Goal: Transaction & Acquisition: Purchase product/service

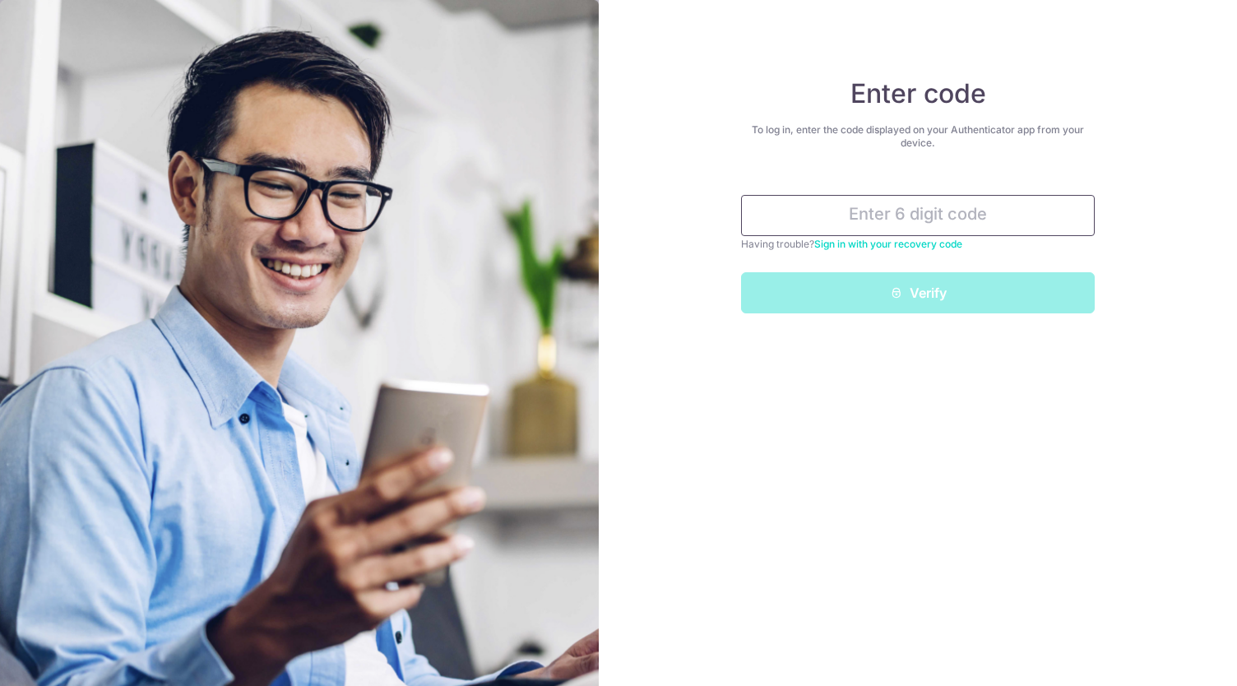
click at [856, 215] on input "text" at bounding box center [918, 215] width 354 height 41
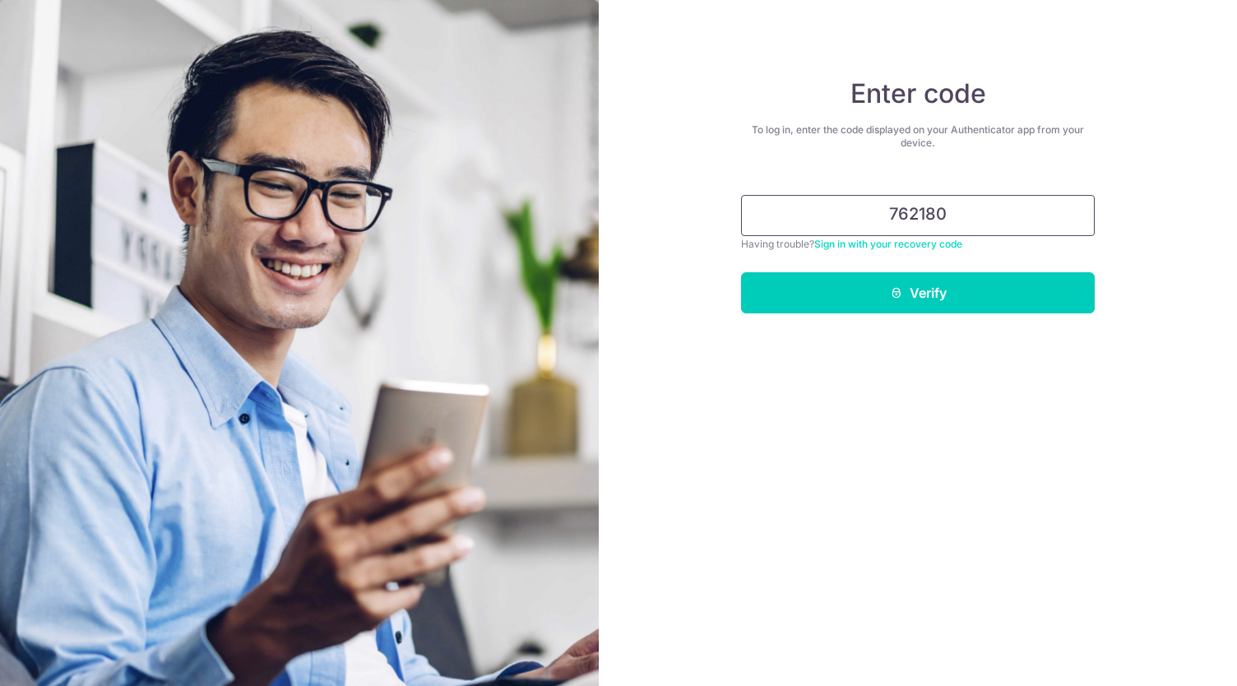
type input "762180"
click at [741, 272] on button "Verify" at bounding box center [918, 292] width 354 height 41
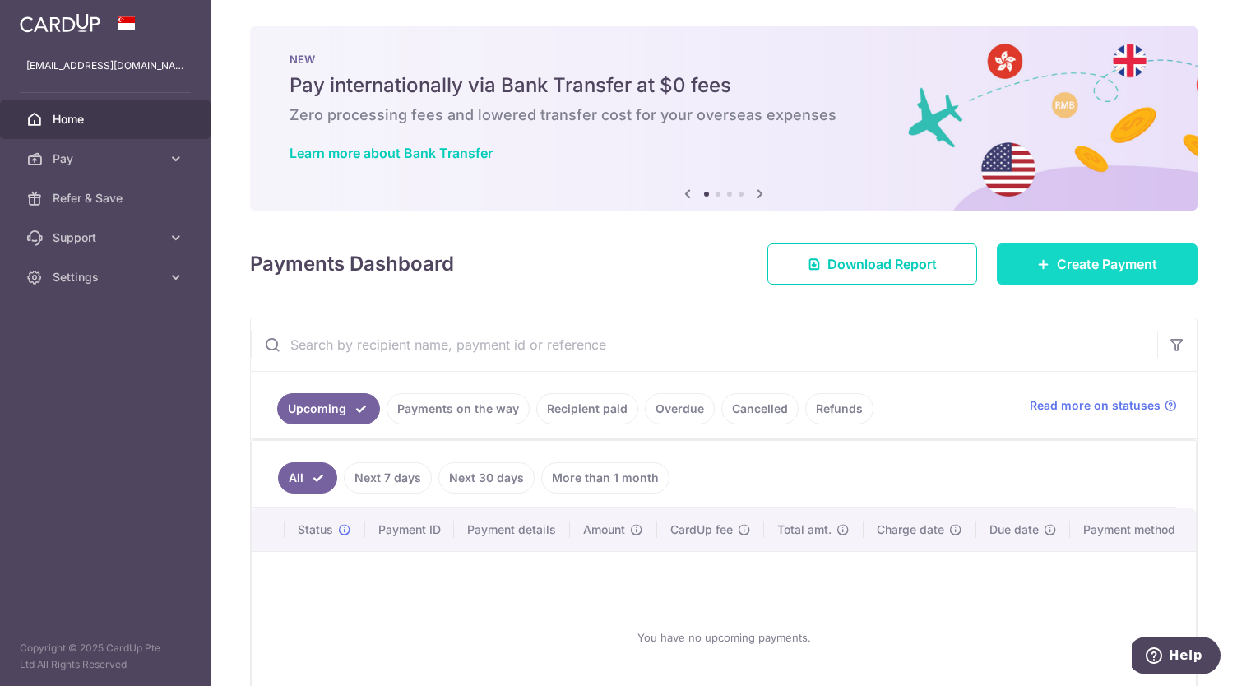
click at [1109, 262] on span "Create Payment" at bounding box center [1107, 264] width 100 height 20
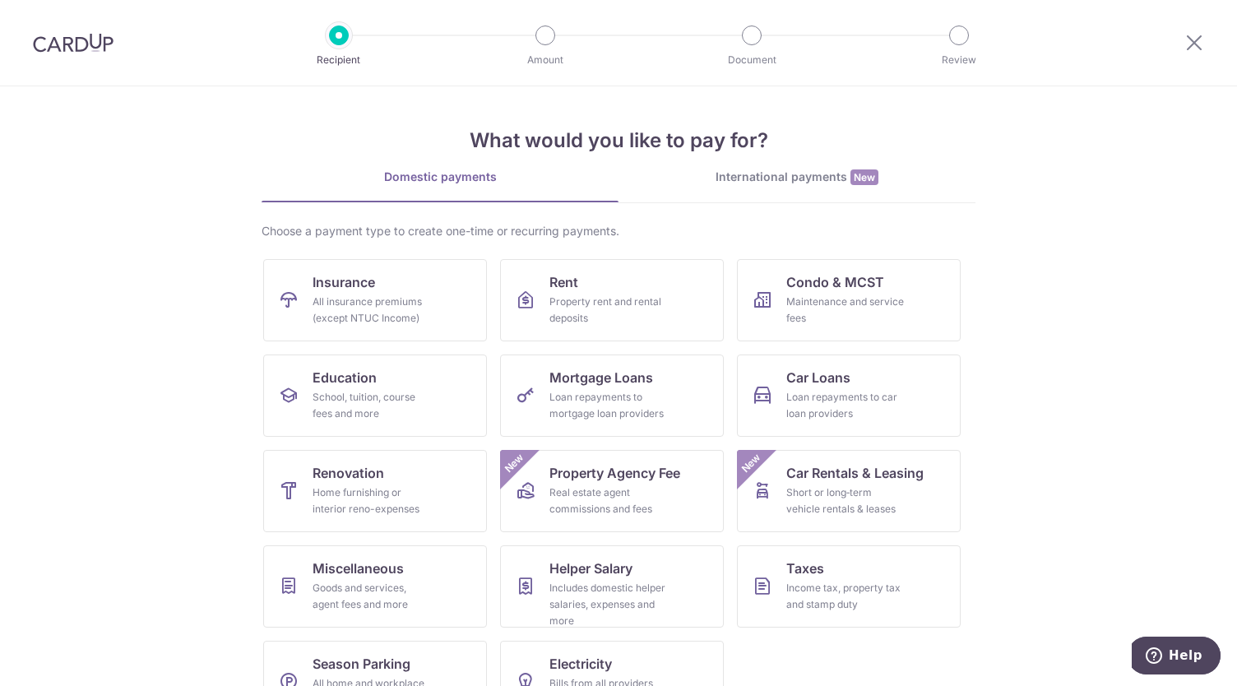
scroll to position [49, 0]
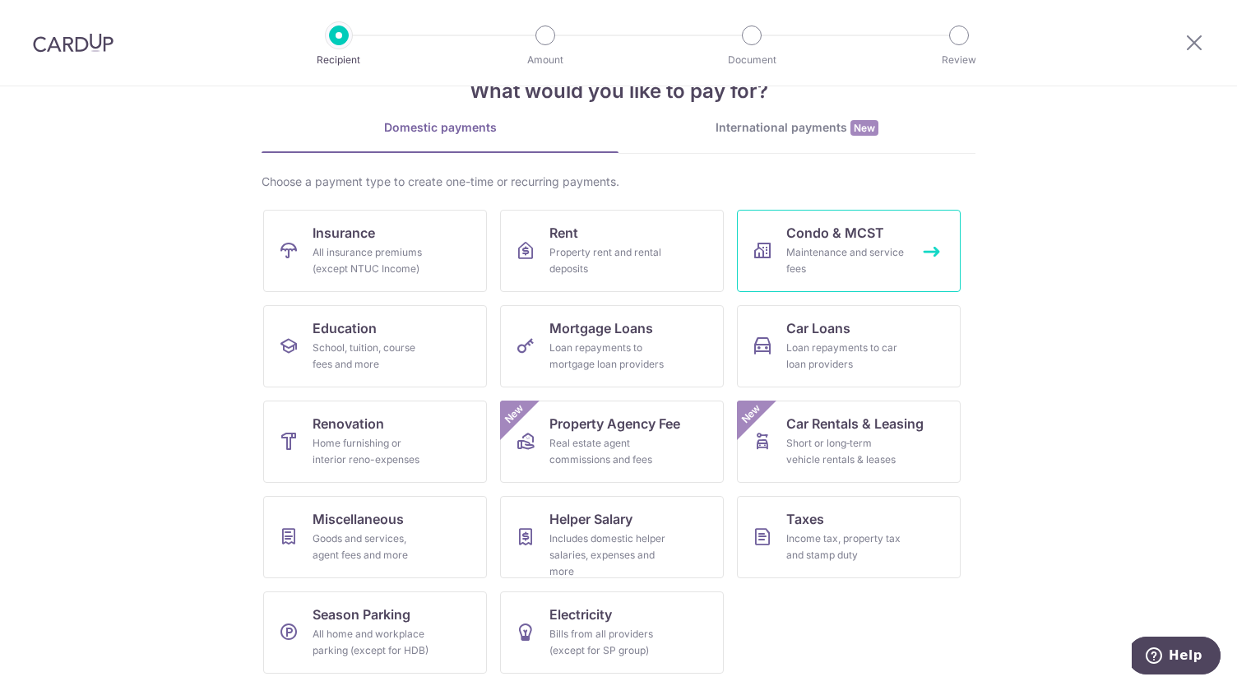
click at [854, 239] on span "Condo & MCST" at bounding box center [835, 233] width 98 height 20
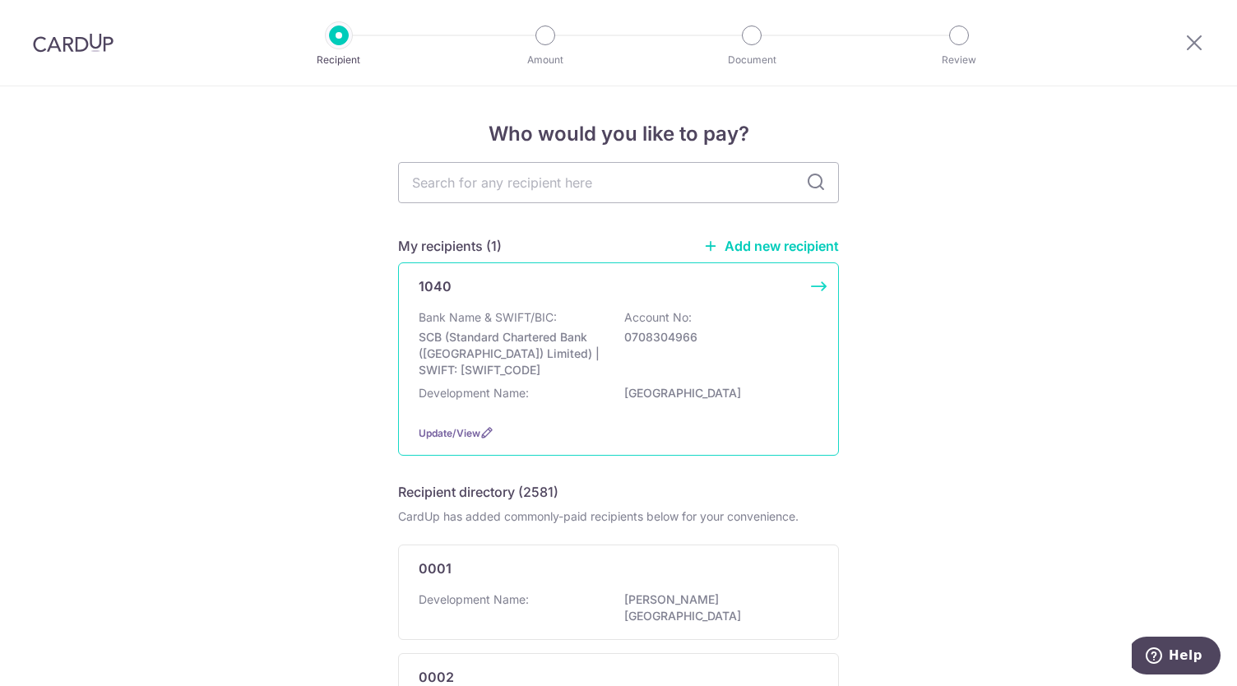
click at [820, 287] on div "1040 Bank Name & SWIFT/BIC: SCB (Standard Chartered Bank (Singapore) Limited) |…" at bounding box center [618, 358] width 441 height 193
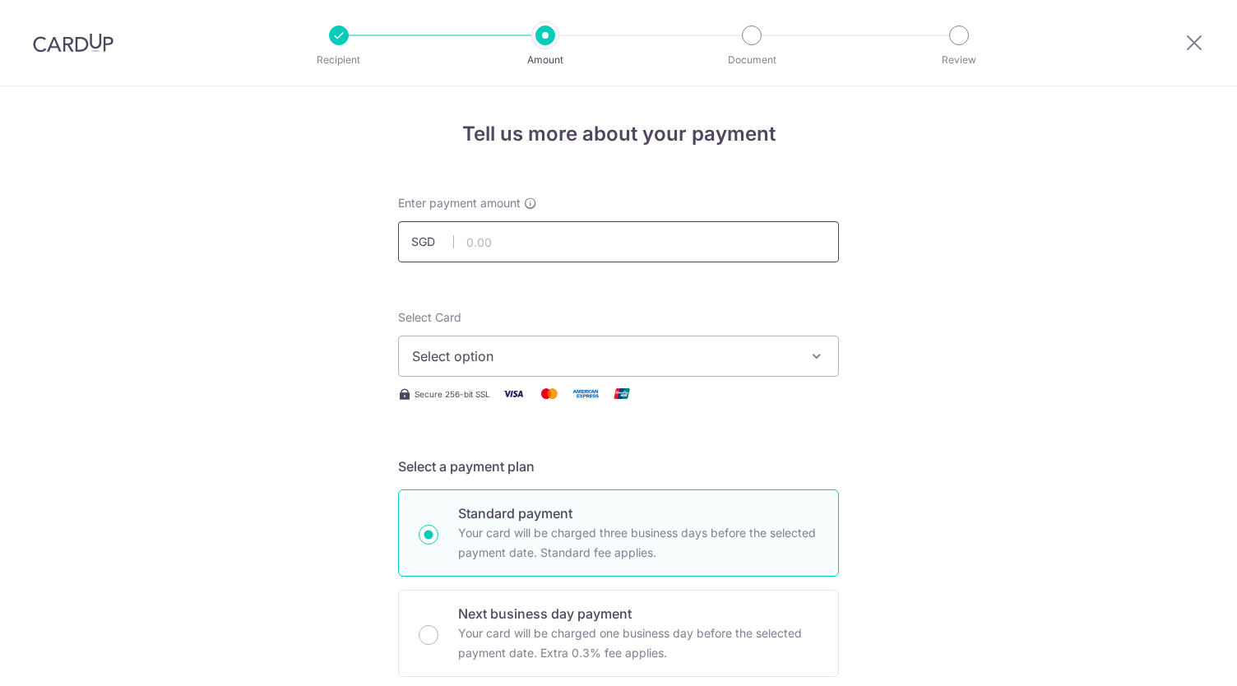
click at [515, 243] on input "text" at bounding box center [618, 241] width 441 height 41
type input "3"
type input "4"
type input "3,868.39"
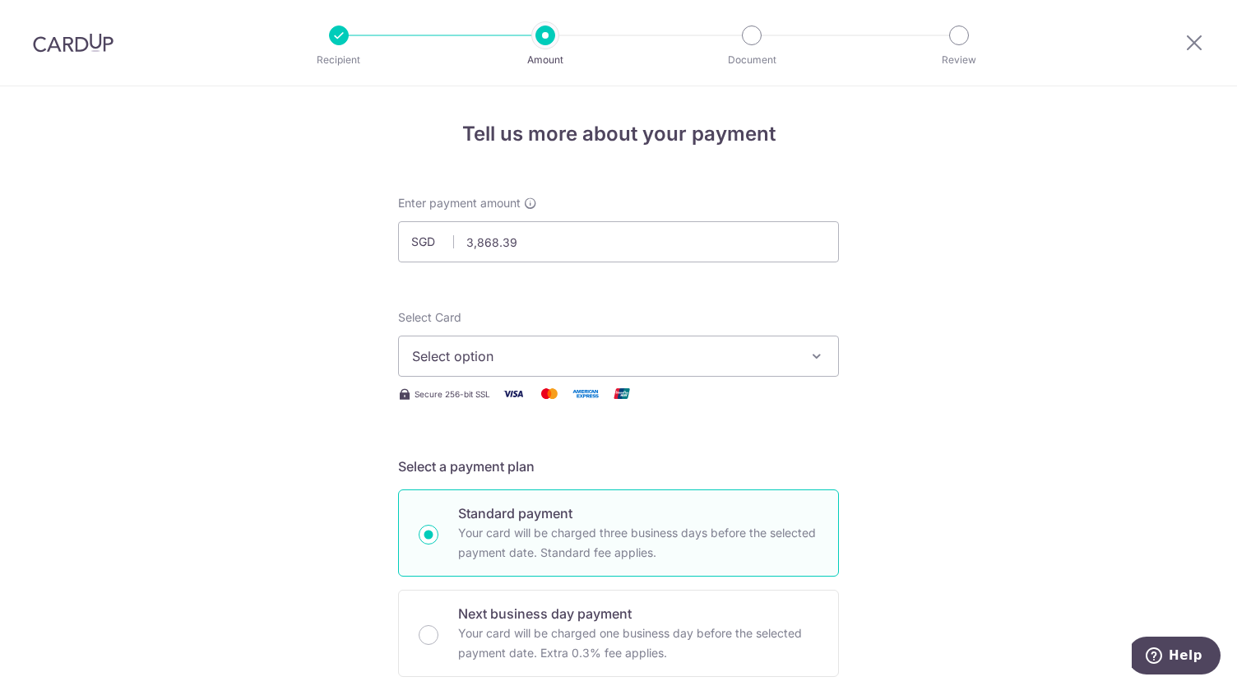
click at [814, 359] on icon "button" at bounding box center [816, 356] width 16 height 16
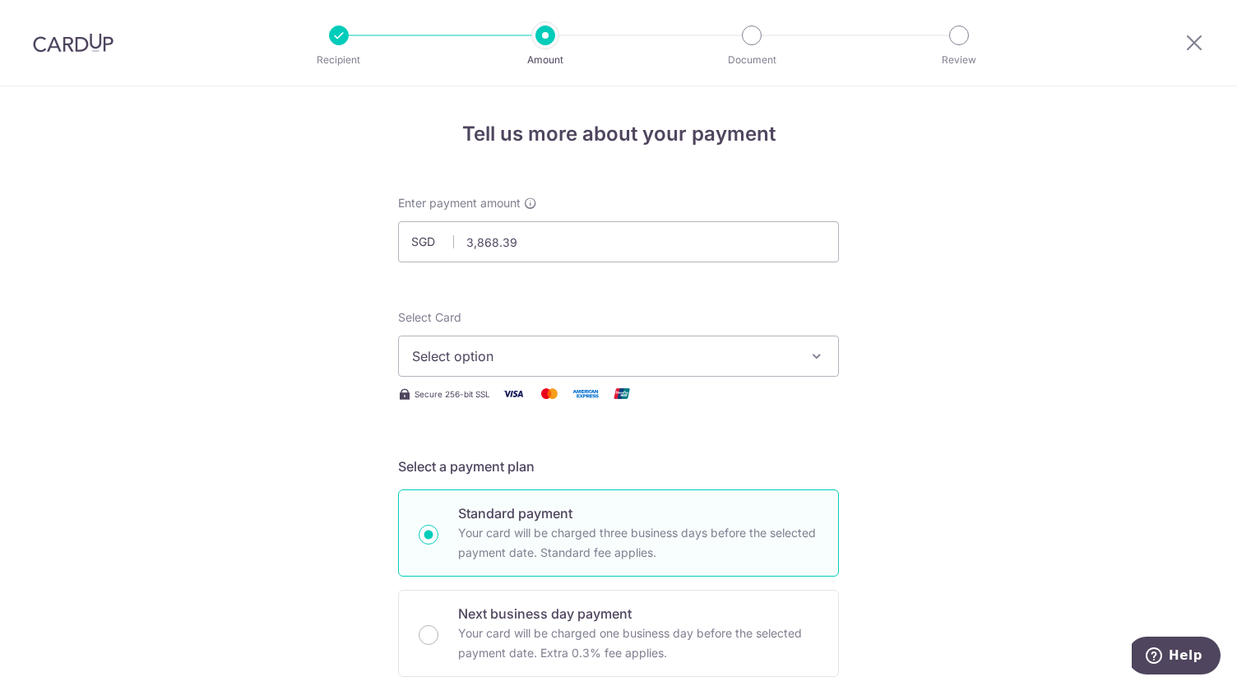
click at [610, 359] on span "Select option" at bounding box center [603, 356] width 383 height 20
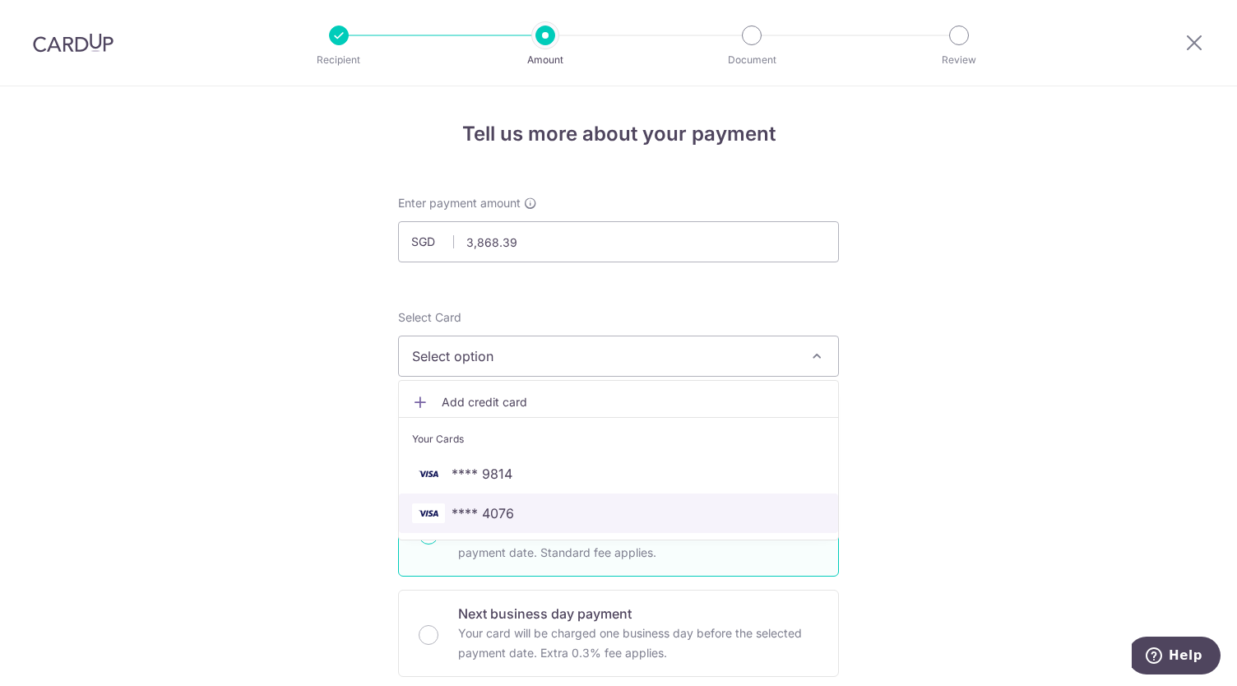
drag, startPoint x: 501, startPoint y: 512, endPoint x: 906, endPoint y: 509, distance: 405.4
click at [501, 512] on span "**** 4076" at bounding box center [482, 513] width 62 height 20
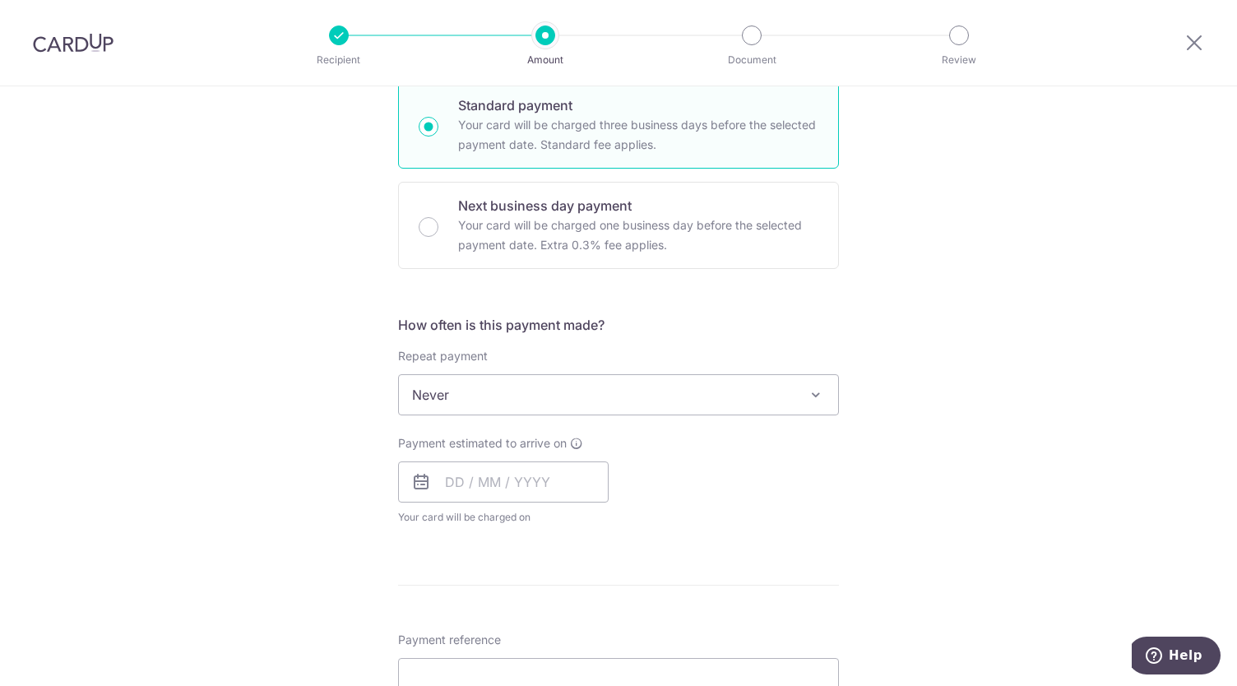
scroll to position [411, 0]
click at [775, 527] on div "How often is this payment made? Repeat payment Never Every week Every month Eve…" at bounding box center [618, 424] width 441 height 224
click at [600, 387] on span "Never" at bounding box center [618, 391] width 439 height 39
click at [965, 419] on div "Tell us more about your payment Enter payment amount SGD 3,868.39 3868.39 Selec…" at bounding box center [618, 419] width 1237 height 1488
click at [515, 484] on input "text" at bounding box center [503, 478] width 211 height 41
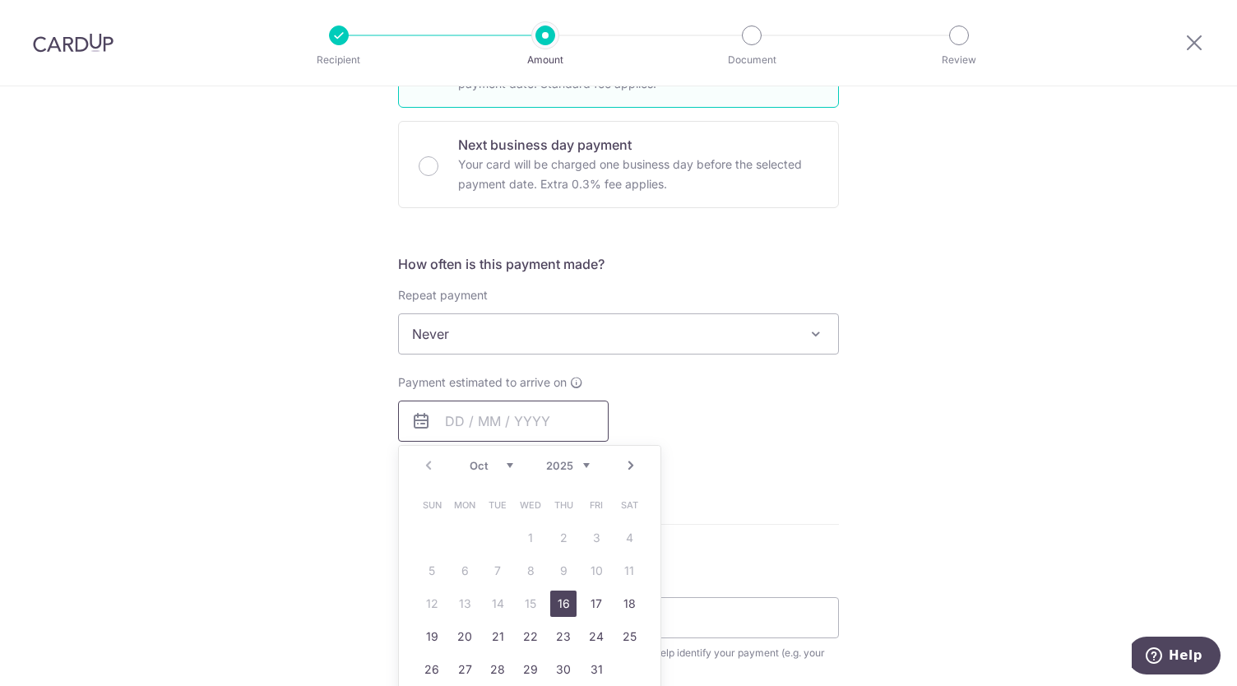
scroll to position [493, 0]
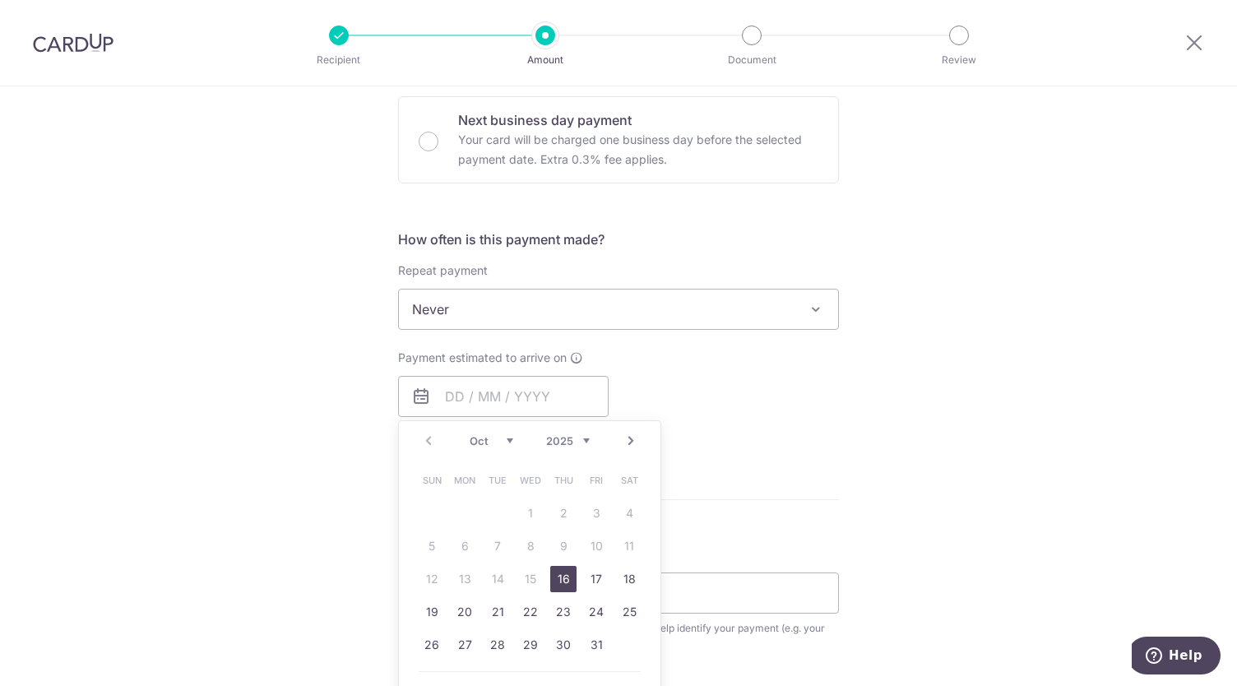
click at [567, 573] on link "16" at bounding box center [563, 579] width 26 height 26
type input "[DATE]"
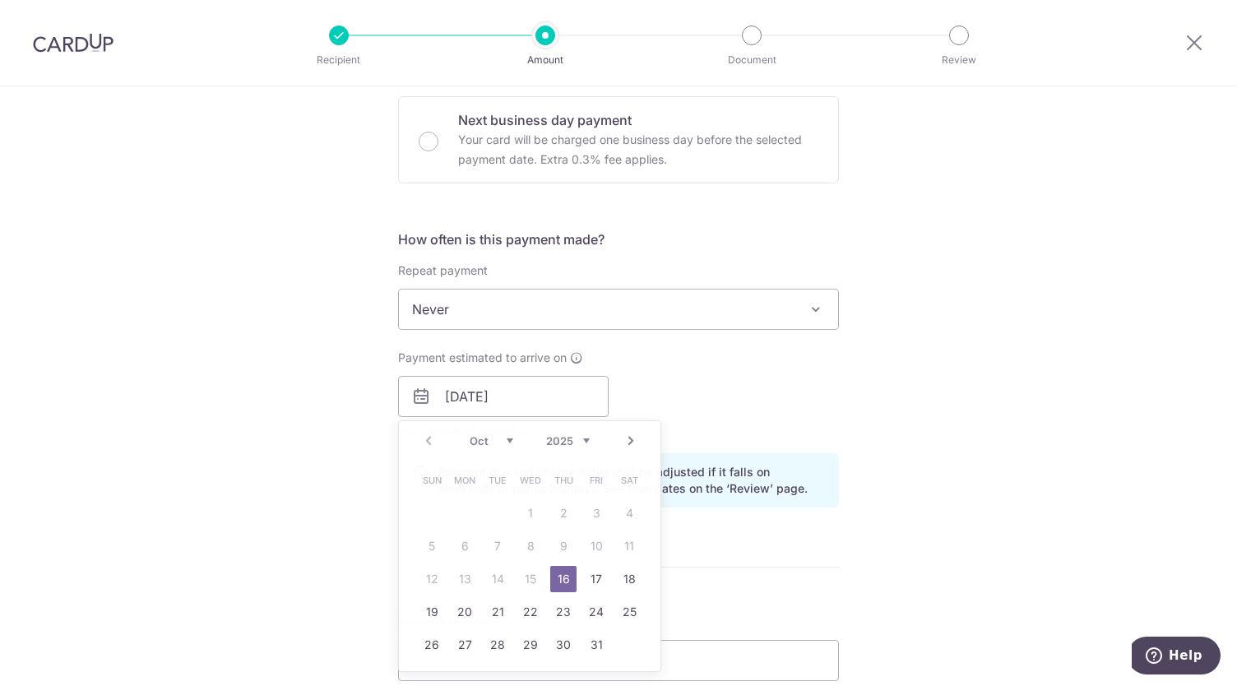
click at [553, 585] on link "16" at bounding box center [563, 579] width 26 height 26
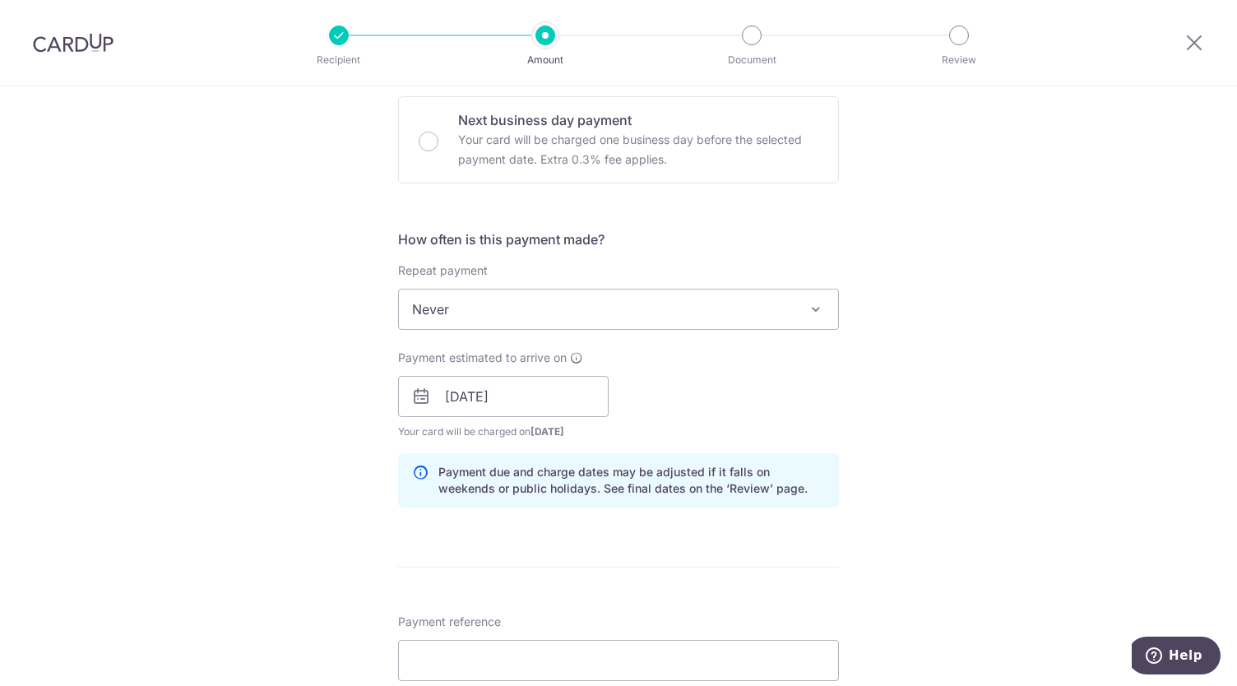
click at [907, 388] on div "Tell us more about your payment Enter payment amount SGD 3,868.39 3868.39 Selec…" at bounding box center [618, 370] width 1237 height 1555
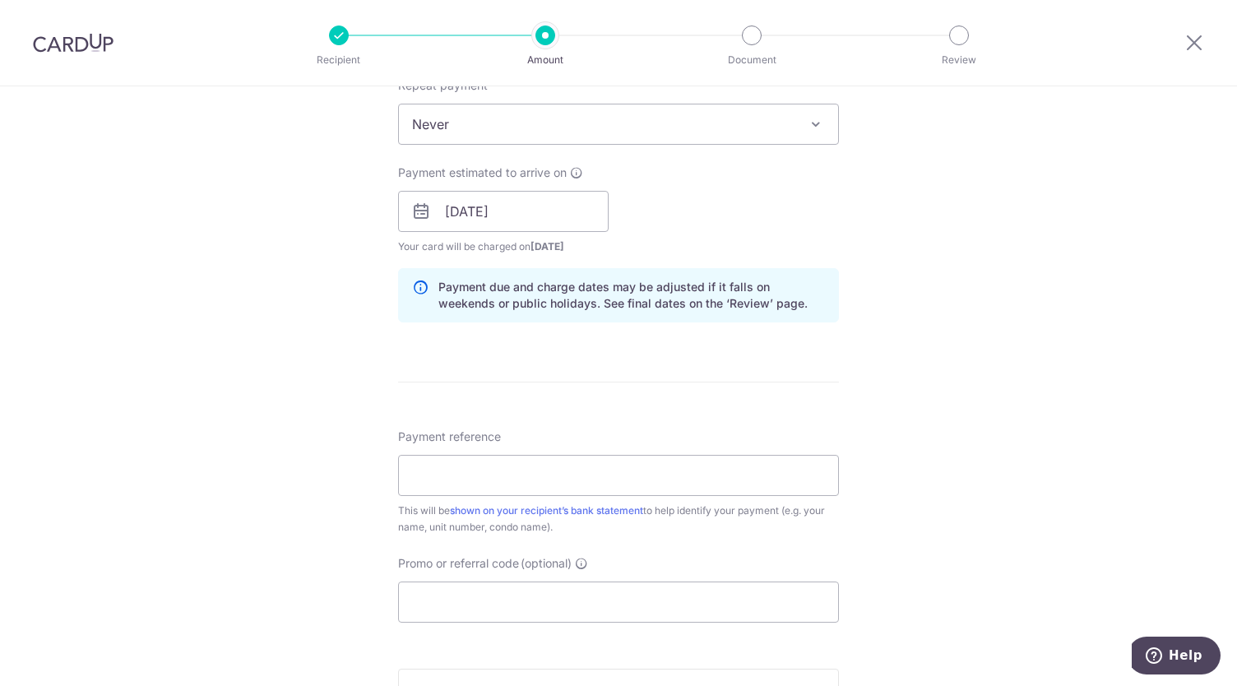
scroll to position [822, 0]
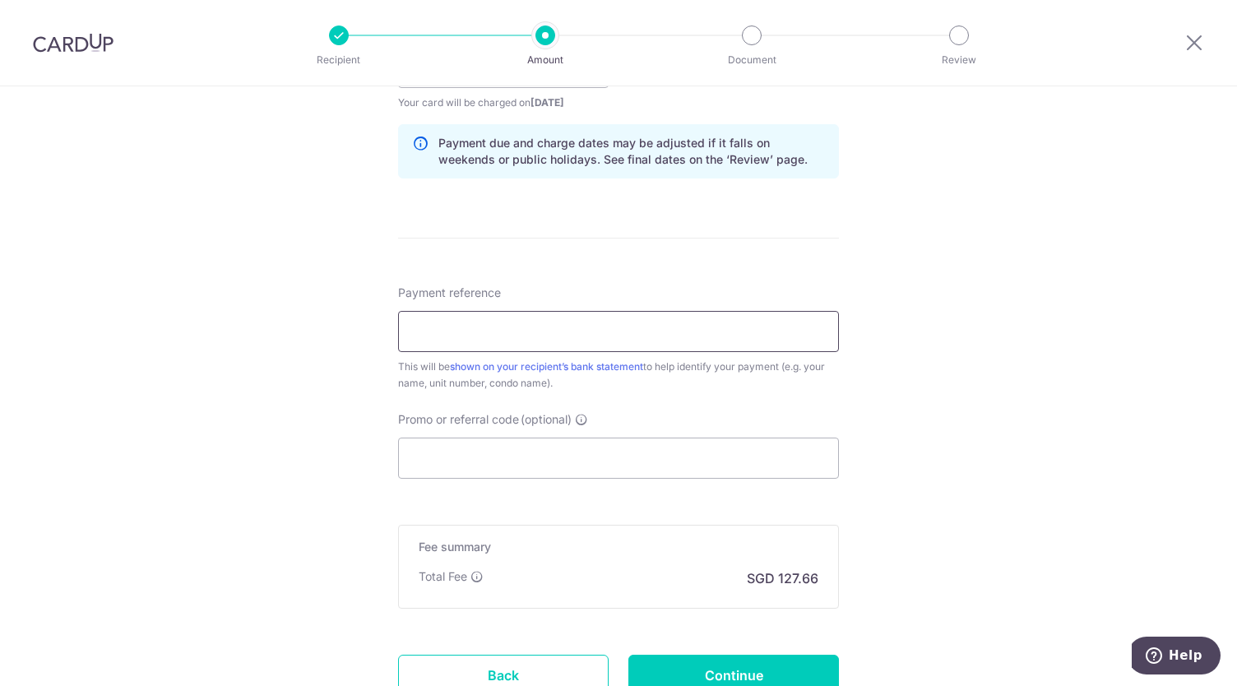
click at [572, 333] on input "Payment reference" at bounding box center [618, 331] width 441 height 41
type input "Acct104000262 DFE19 0102 BrownSeah"
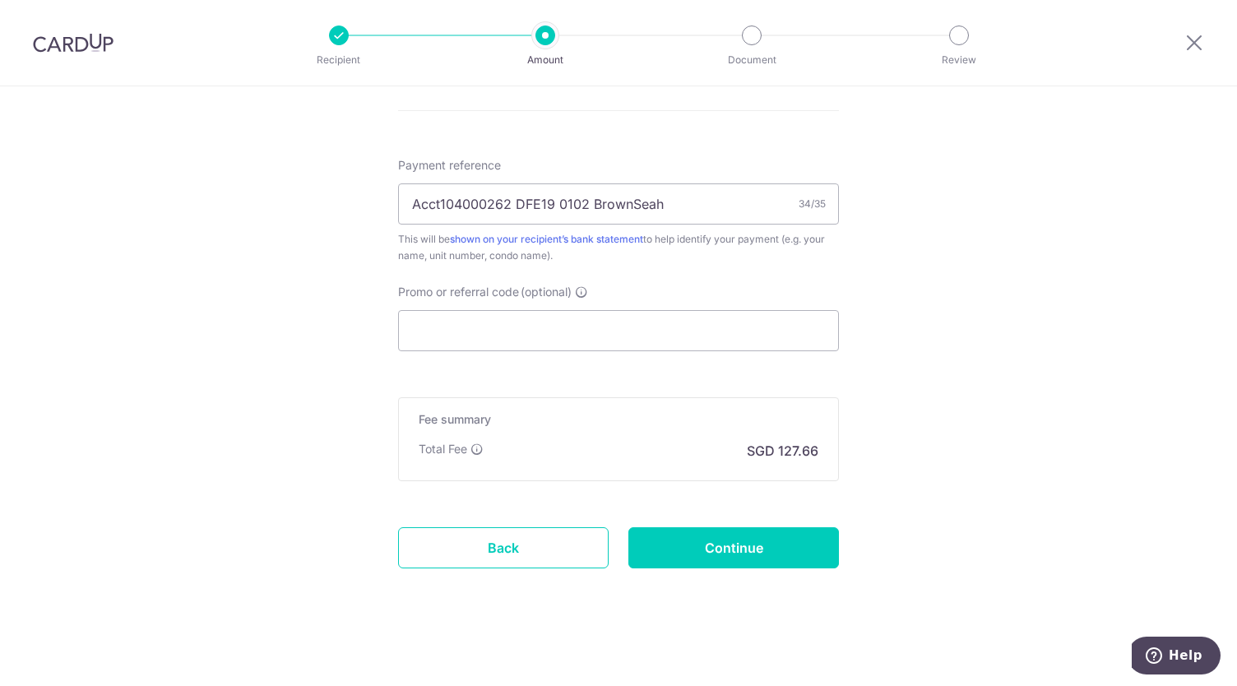
scroll to position [951, 0]
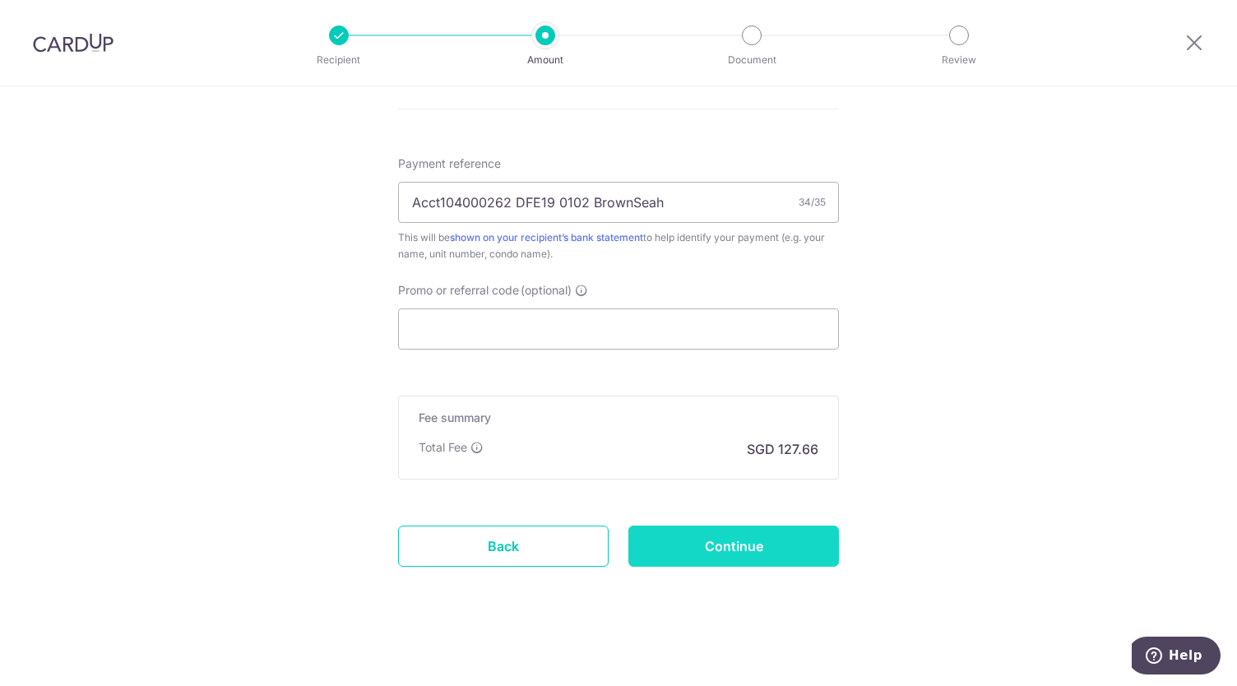
click at [755, 534] on input "Continue" at bounding box center [733, 545] width 211 height 41
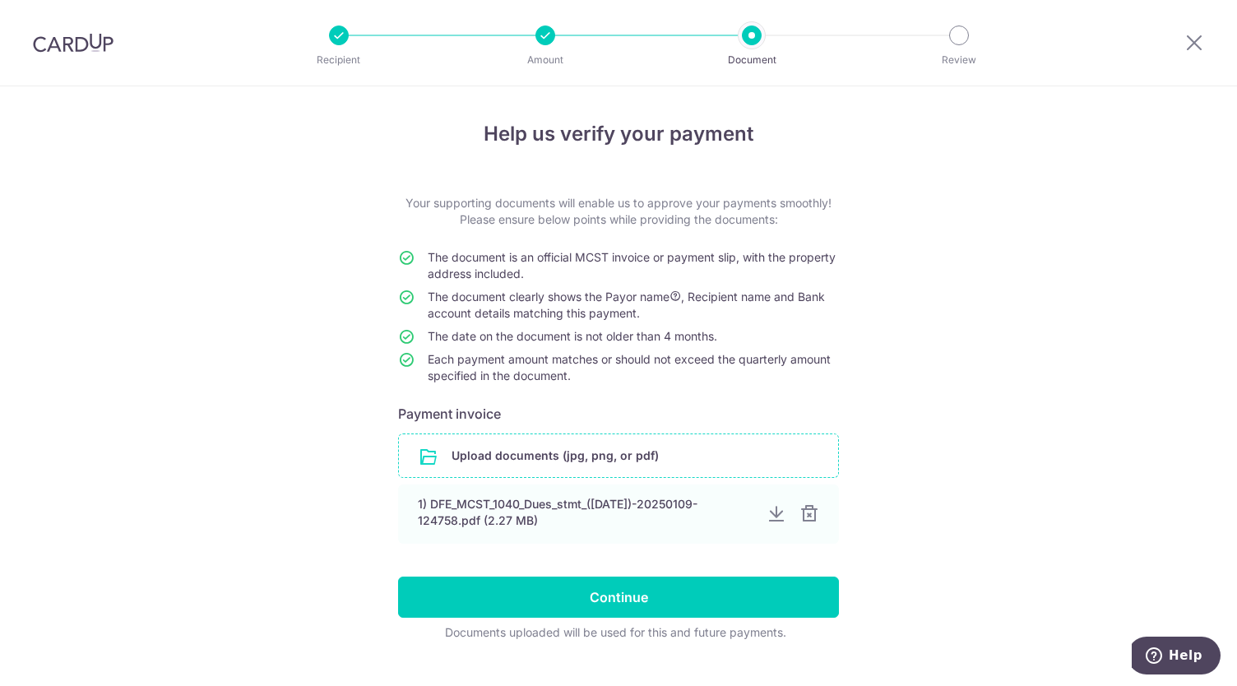
click at [663, 449] on input "file" at bounding box center [618, 455] width 439 height 43
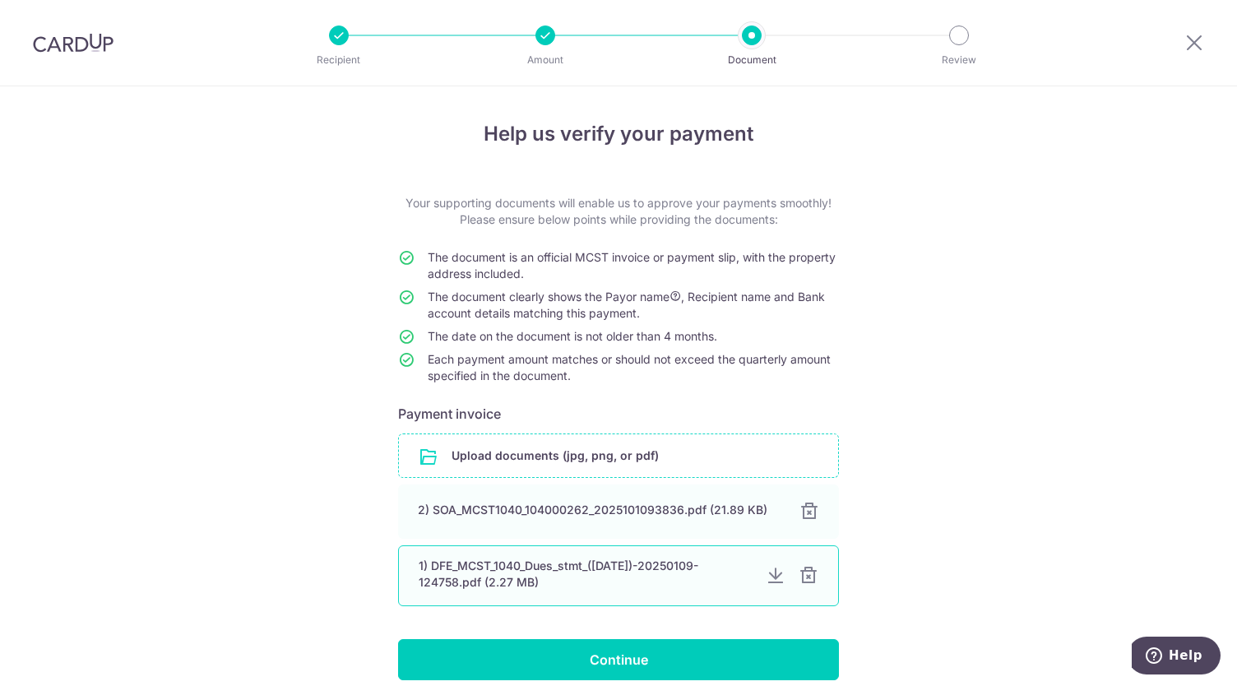
click at [805, 576] on div at bounding box center [809, 576] width 20 height 20
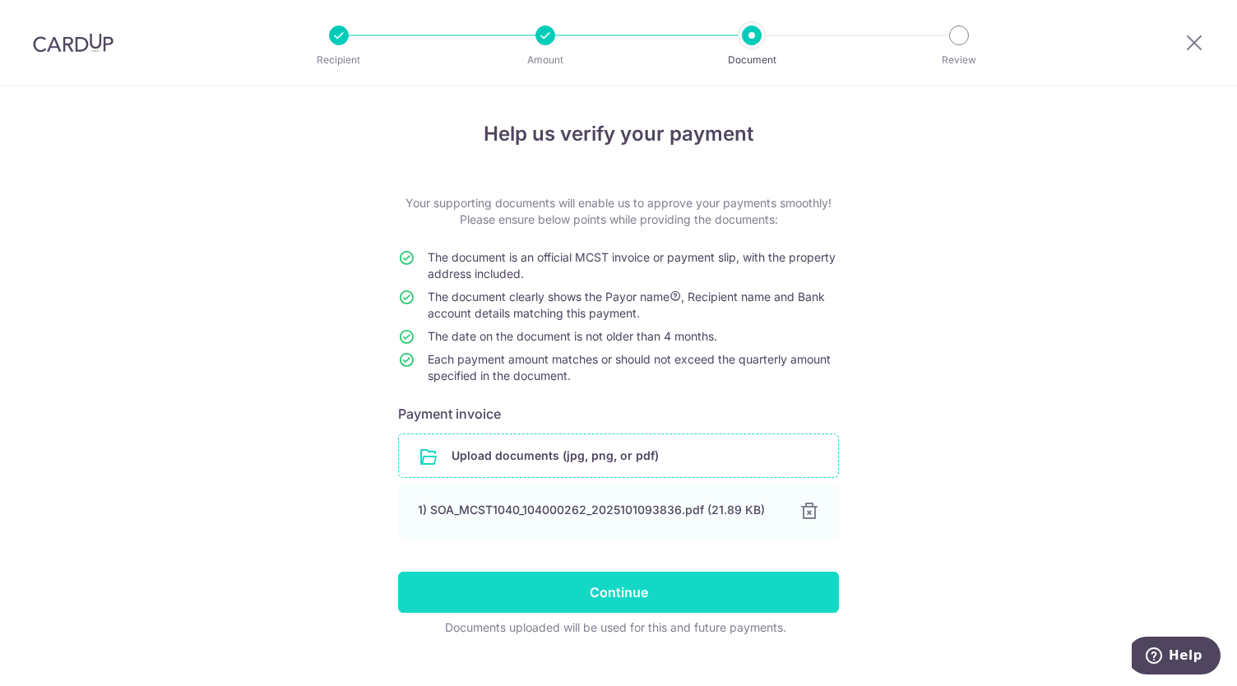
click at [729, 594] on input "Continue" at bounding box center [618, 592] width 441 height 41
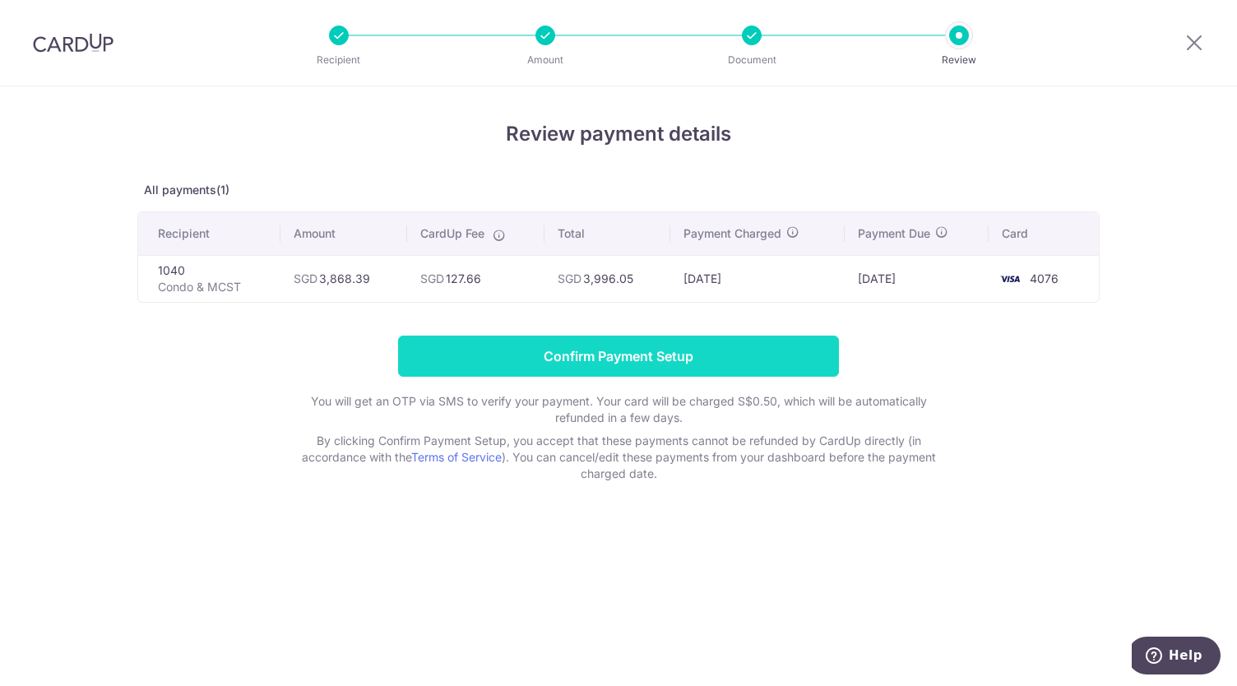
click at [620, 355] on input "Confirm Payment Setup" at bounding box center [618, 356] width 441 height 41
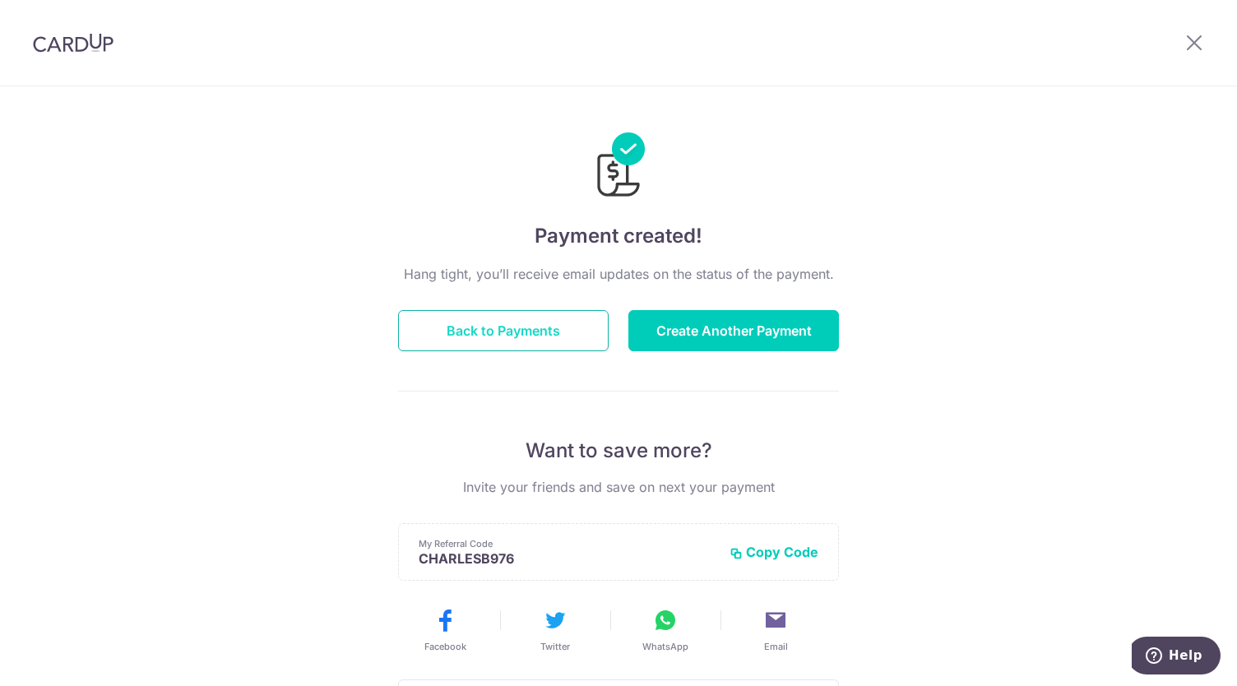
click at [549, 334] on button "Back to Payments" at bounding box center [503, 330] width 211 height 41
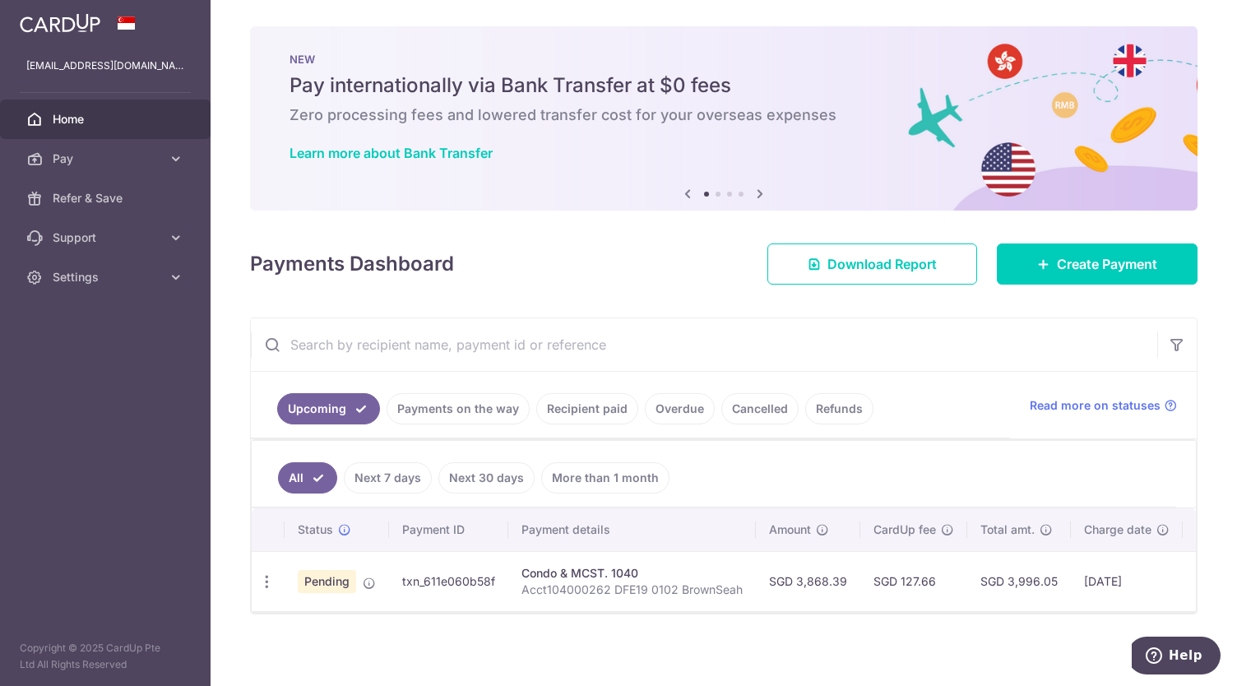
click at [456, 410] on link "Payments on the way" at bounding box center [458, 408] width 143 height 31
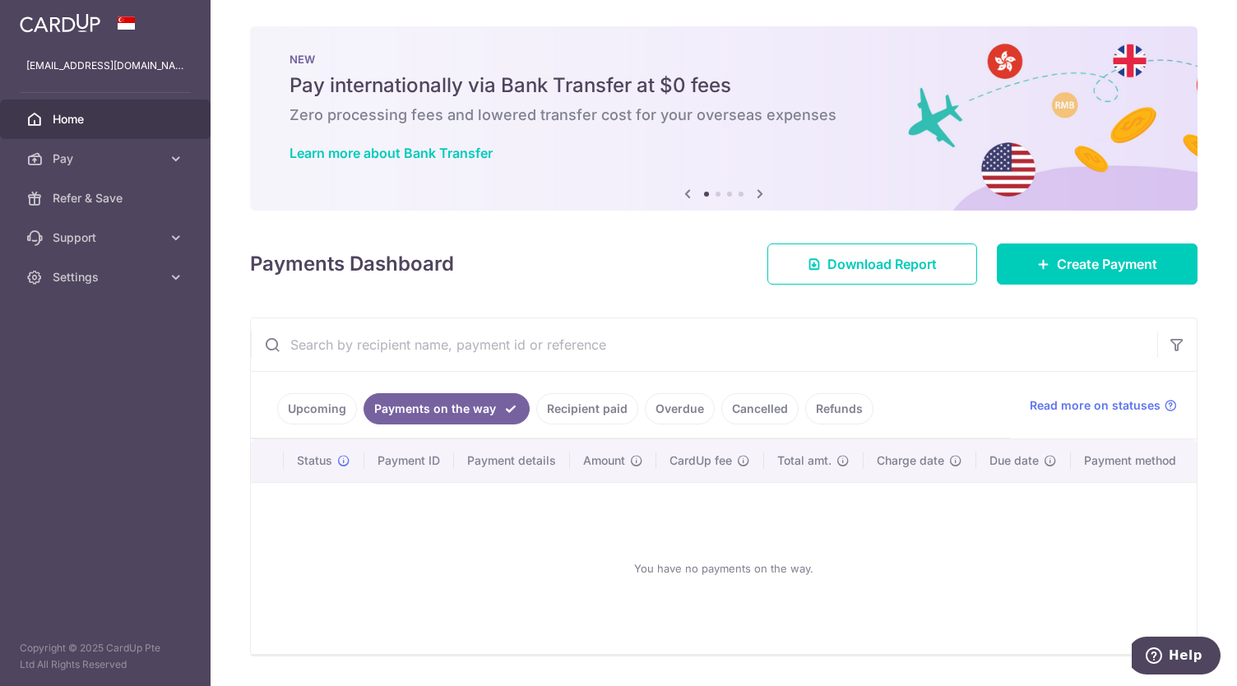
click at [325, 413] on link "Upcoming" at bounding box center [317, 408] width 80 height 31
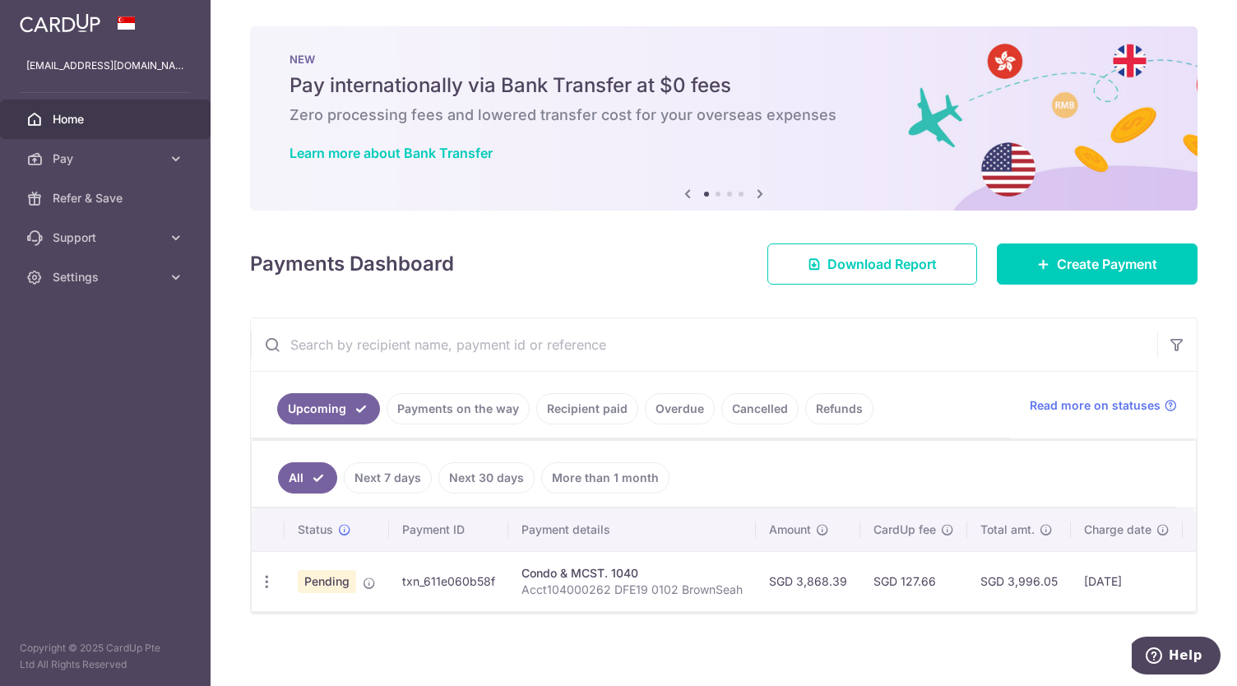
click at [595, 414] on link "Recipient paid" at bounding box center [587, 408] width 102 height 31
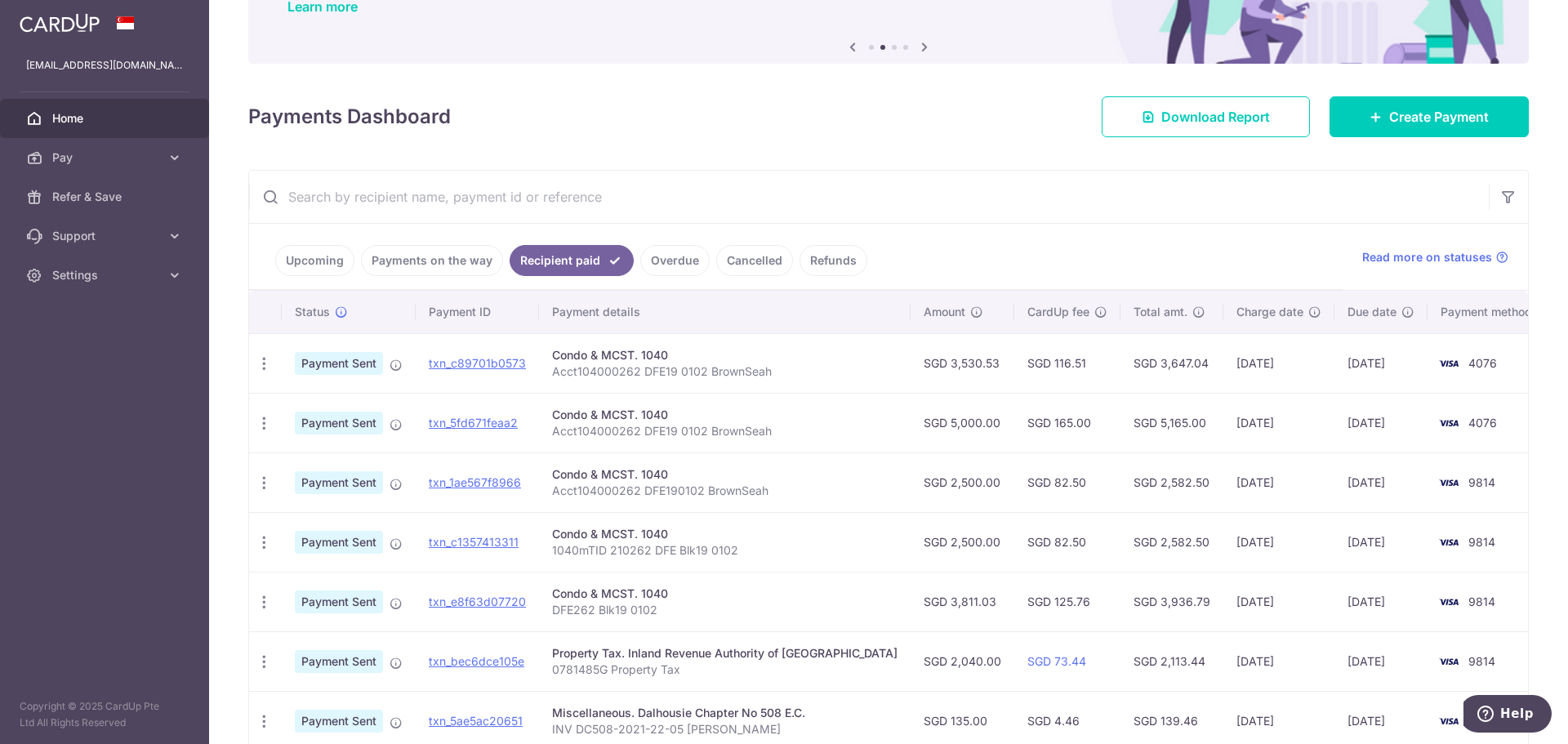
scroll to position [163, 0]
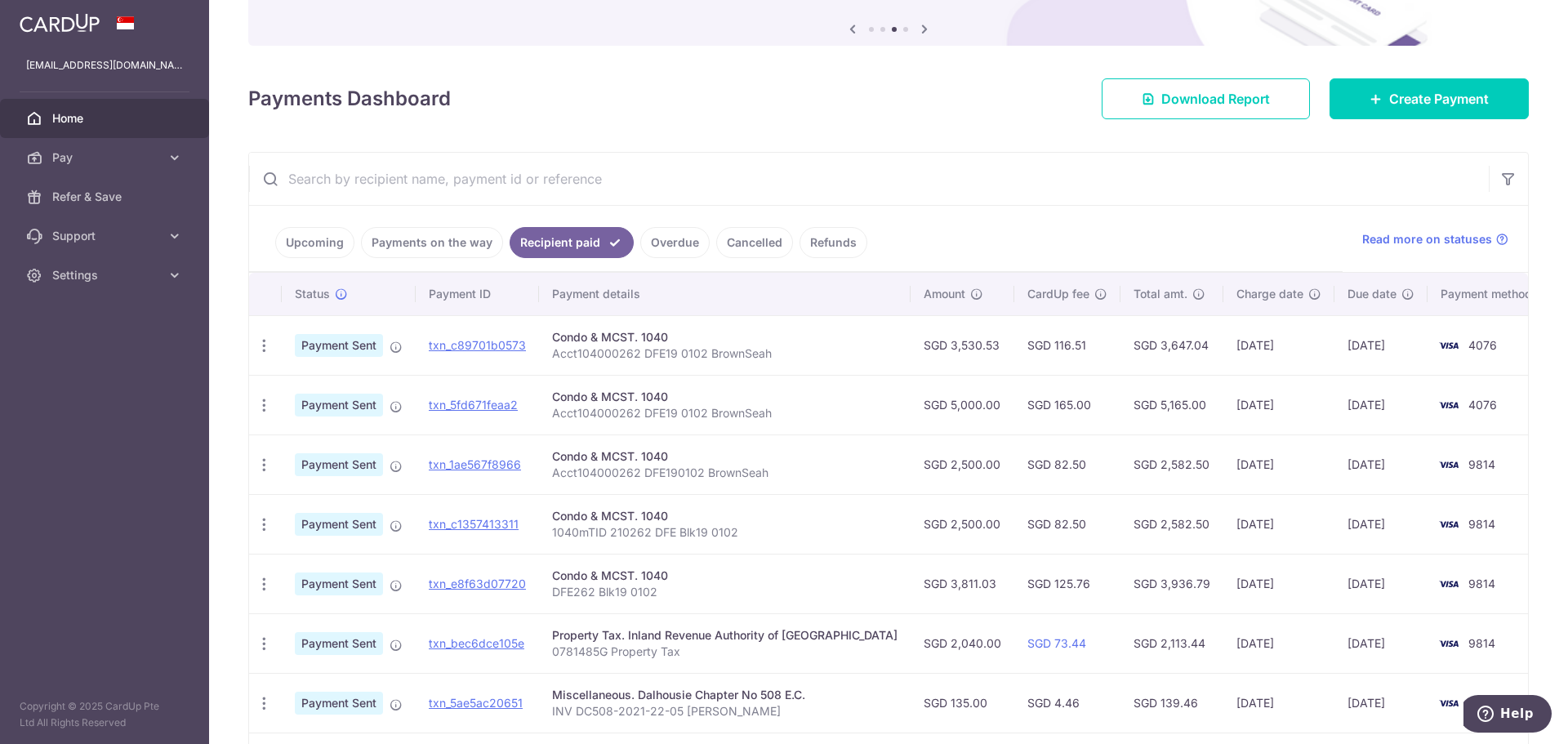
drag, startPoint x: 961, startPoint y: 343, endPoint x: 913, endPoint y: 350, distance: 48.5
click at [913, 350] on td "SGD 3,530.53" at bounding box center [962, 345] width 103 height 60
copy td "3,530.53"
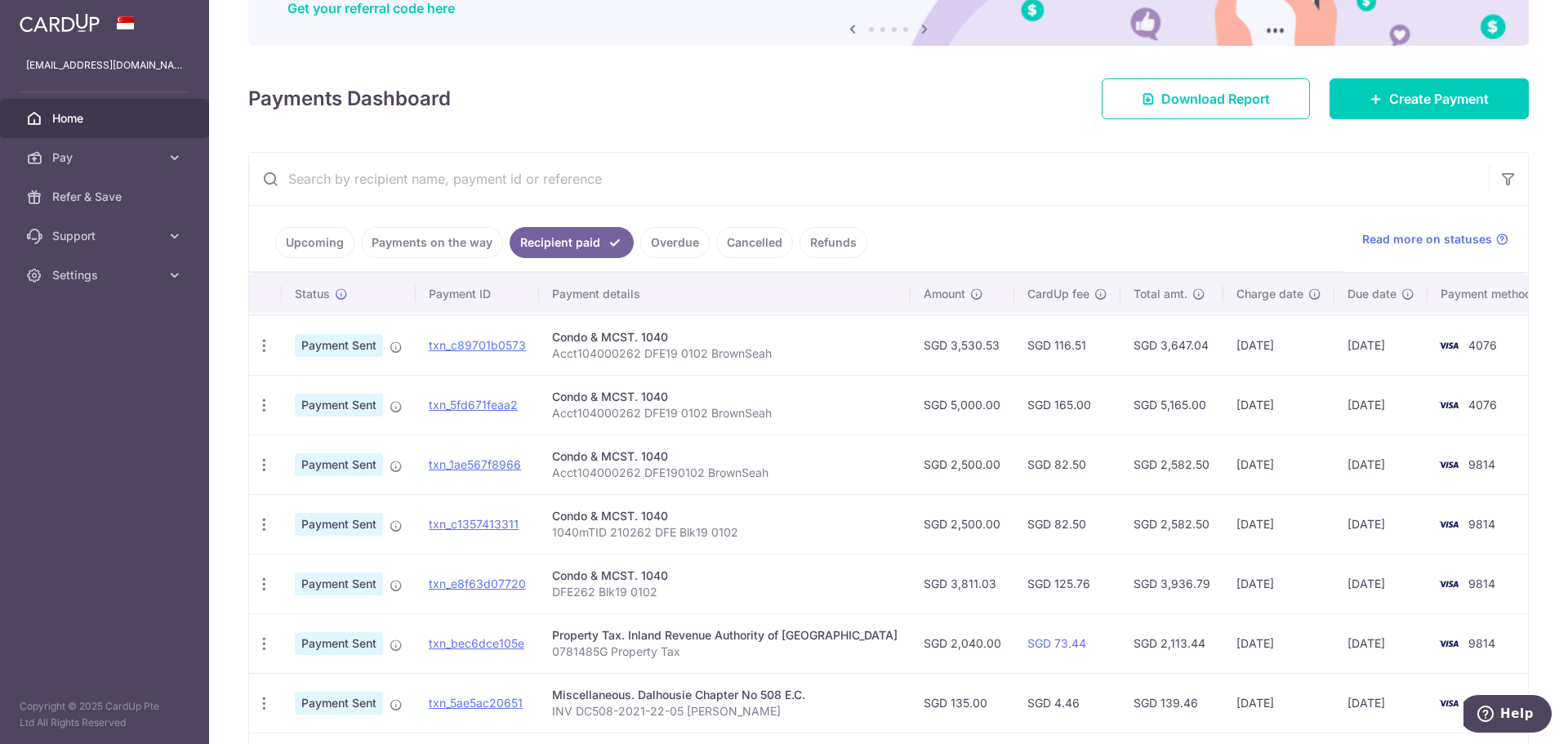
click at [131, 119] on span "Home" at bounding box center [106, 118] width 108 height 16
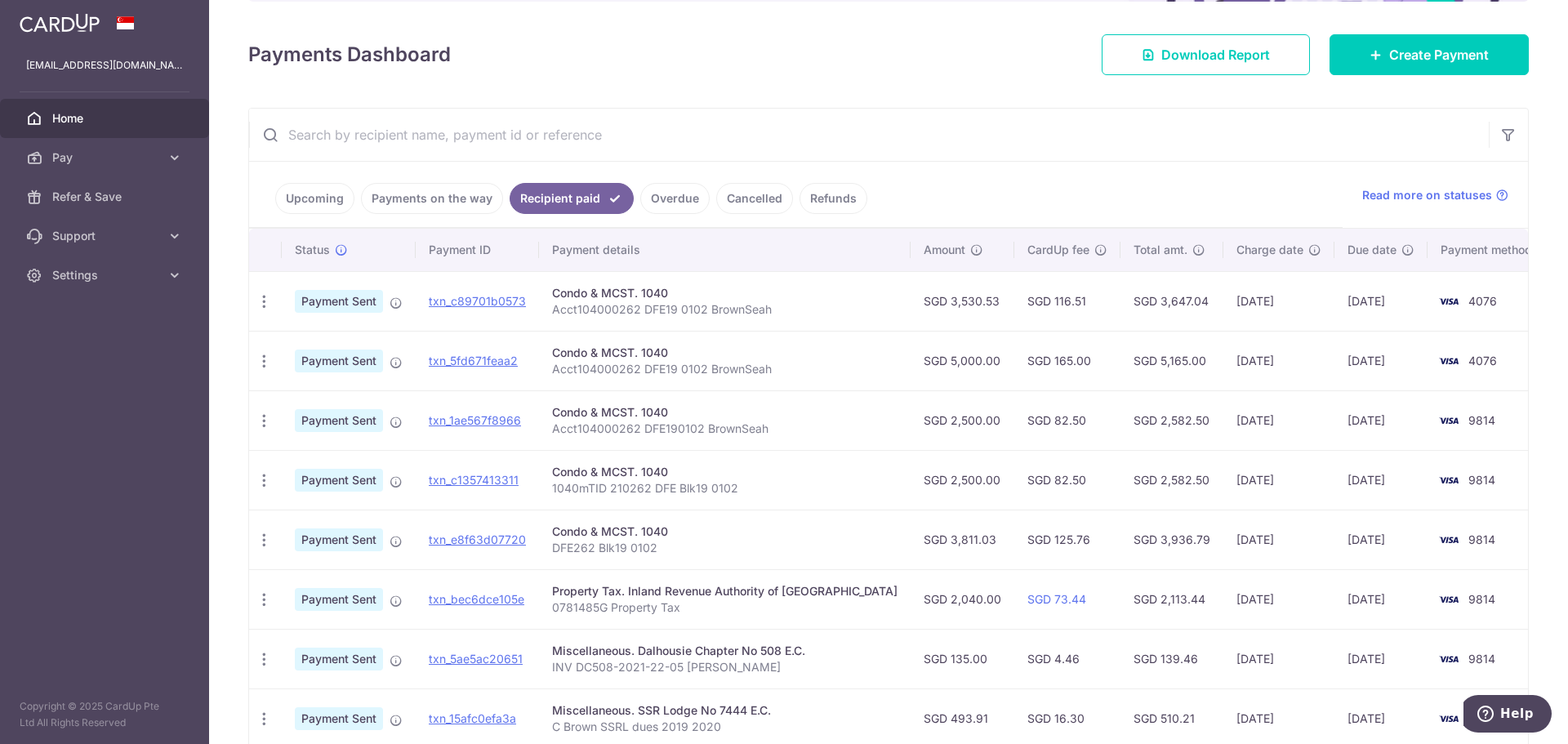
scroll to position [245, 0]
